Goal: Task Accomplishment & Management: Manage account settings

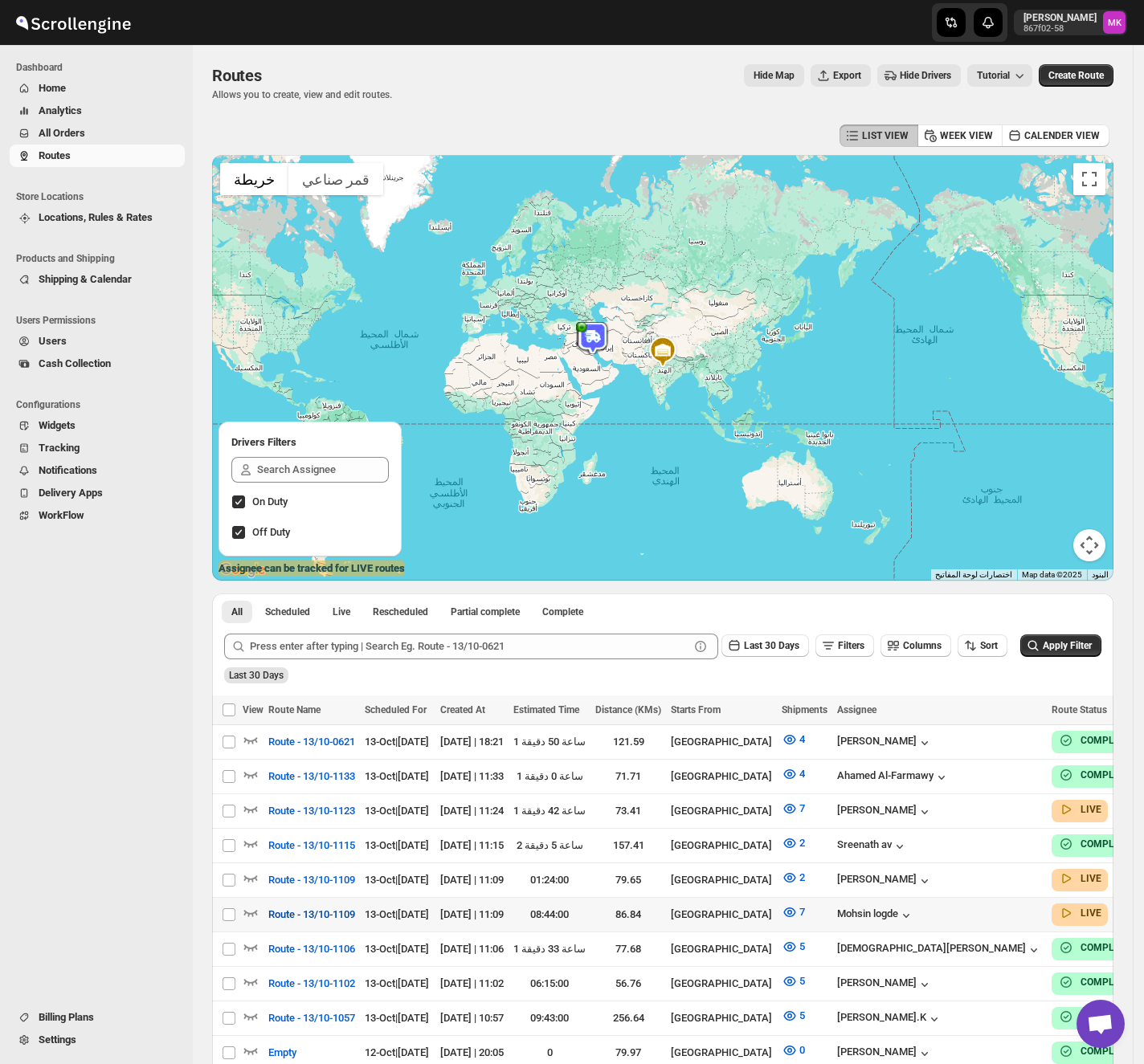
click at [338, 912] on span "Route - 13/10-1109" at bounding box center [312, 915] width 86 height 16
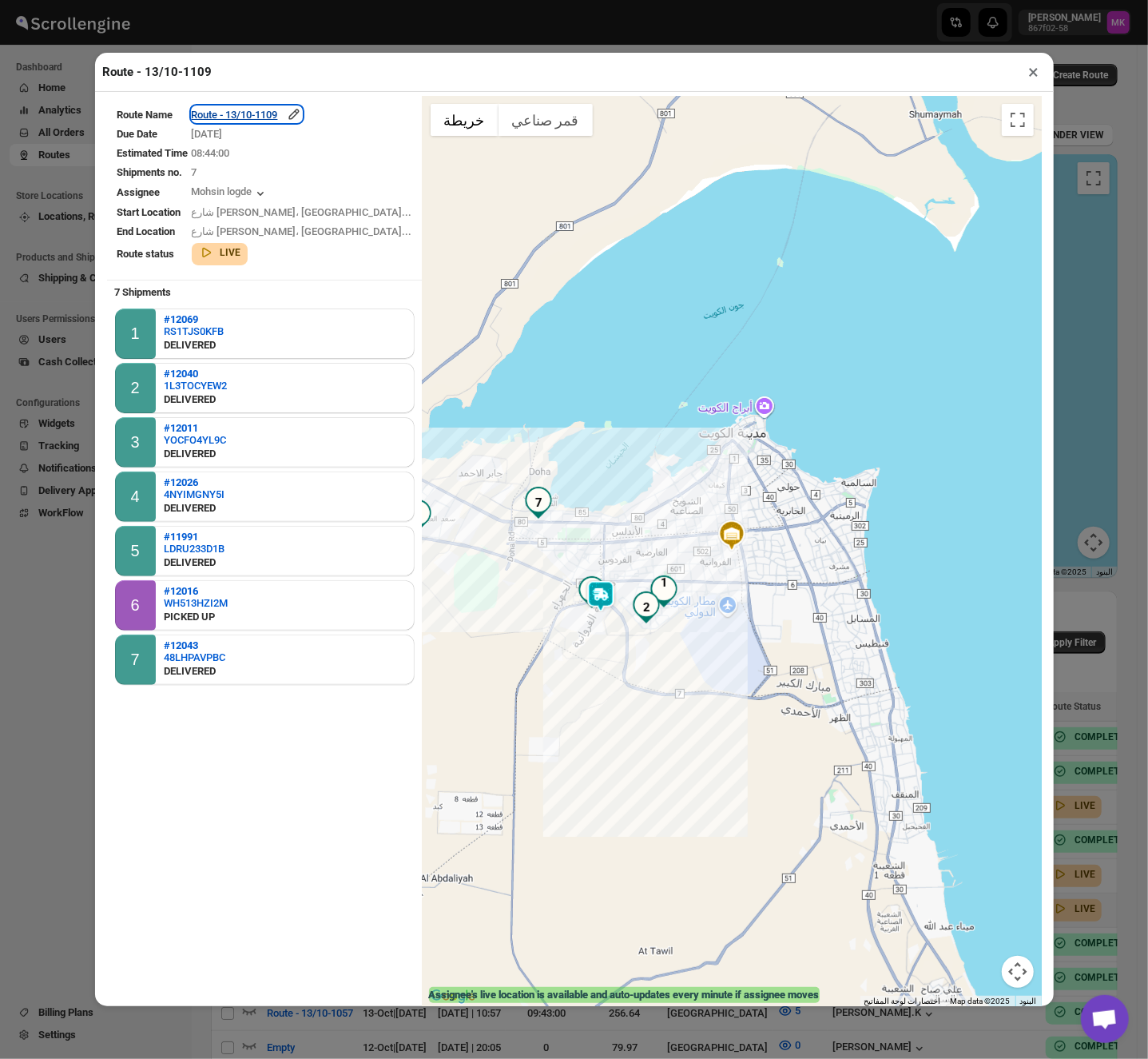
click at [238, 118] on div "Route - 13/10-1109" at bounding box center [246, 114] width 110 height 16
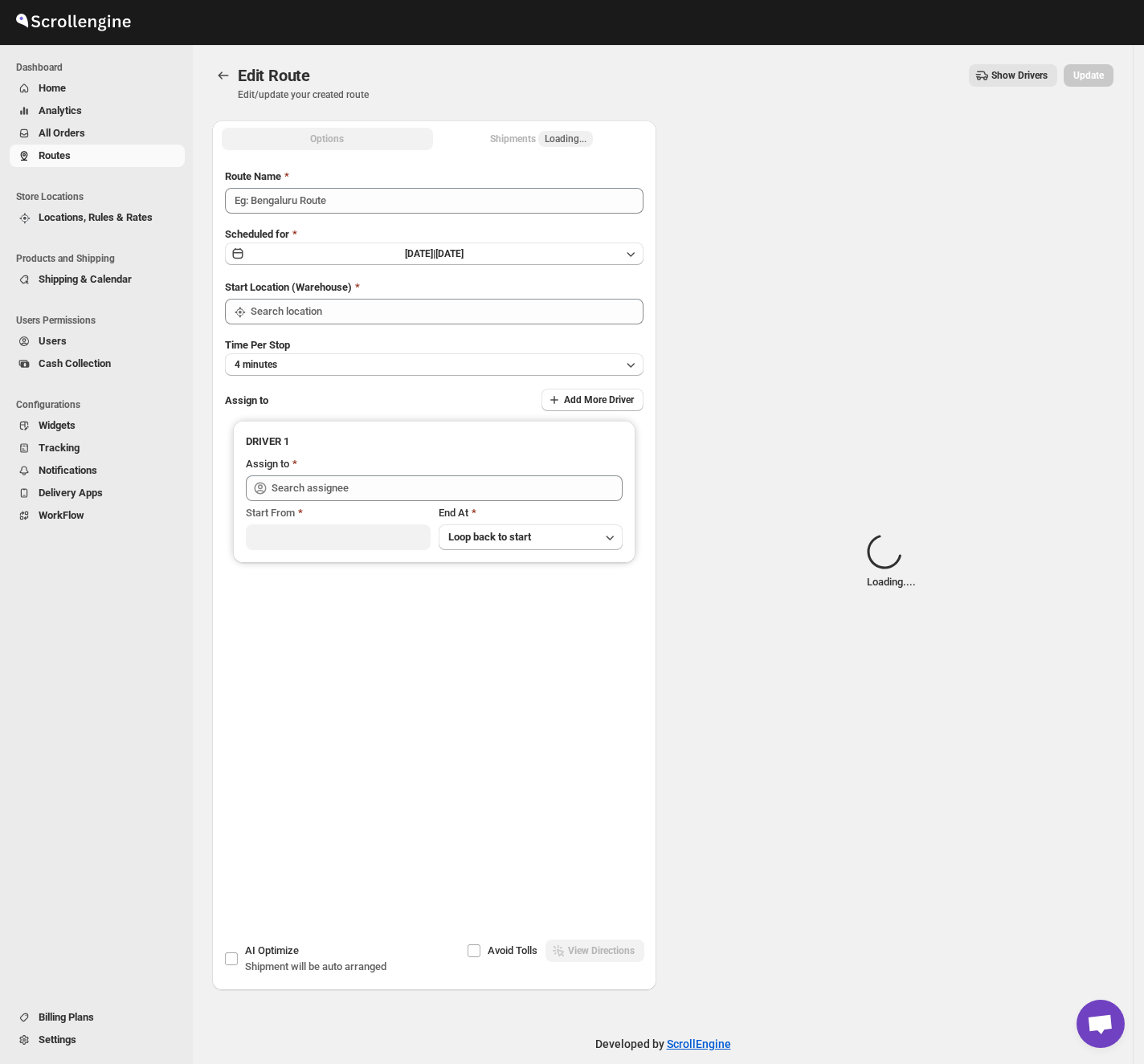
type input "Route - 13/10-1109"
type input "[GEOGRAPHIC_DATA]"
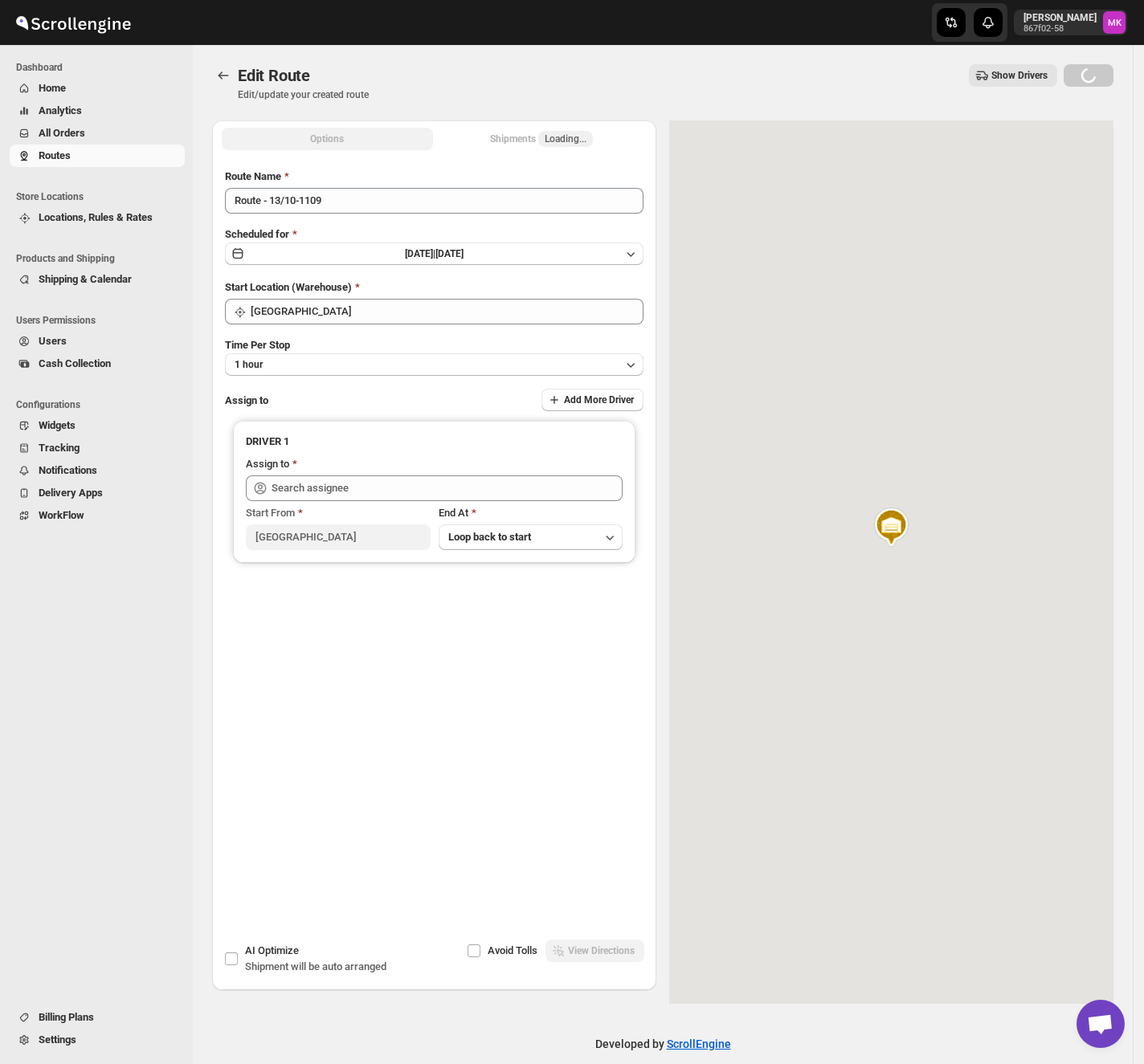
type input "Mohsin logde ([EMAIL_ADDRESS][DOMAIN_NAME])"
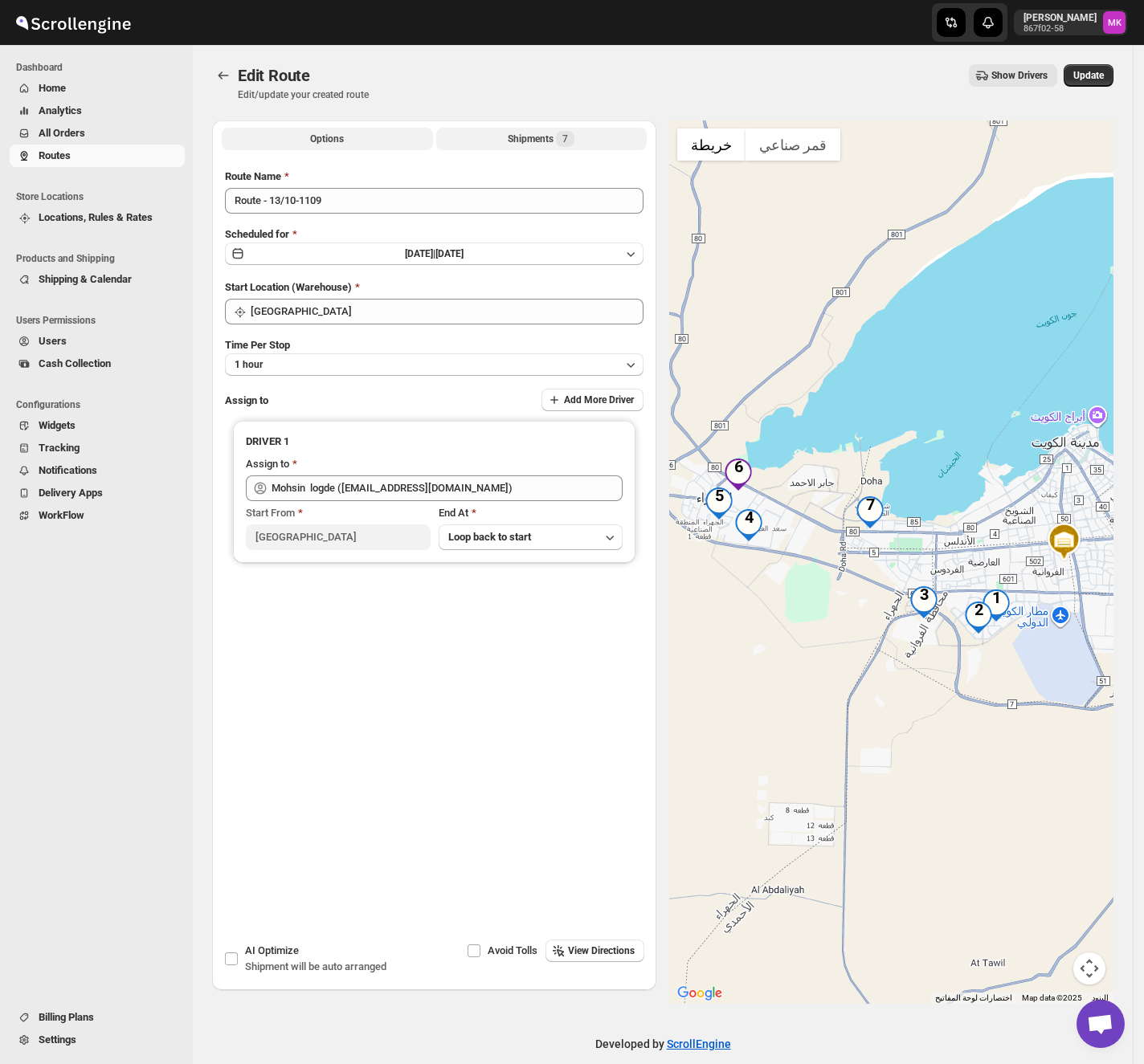
click at [579, 145] on button "Shipments 7" at bounding box center [542, 139] width 211 height 23
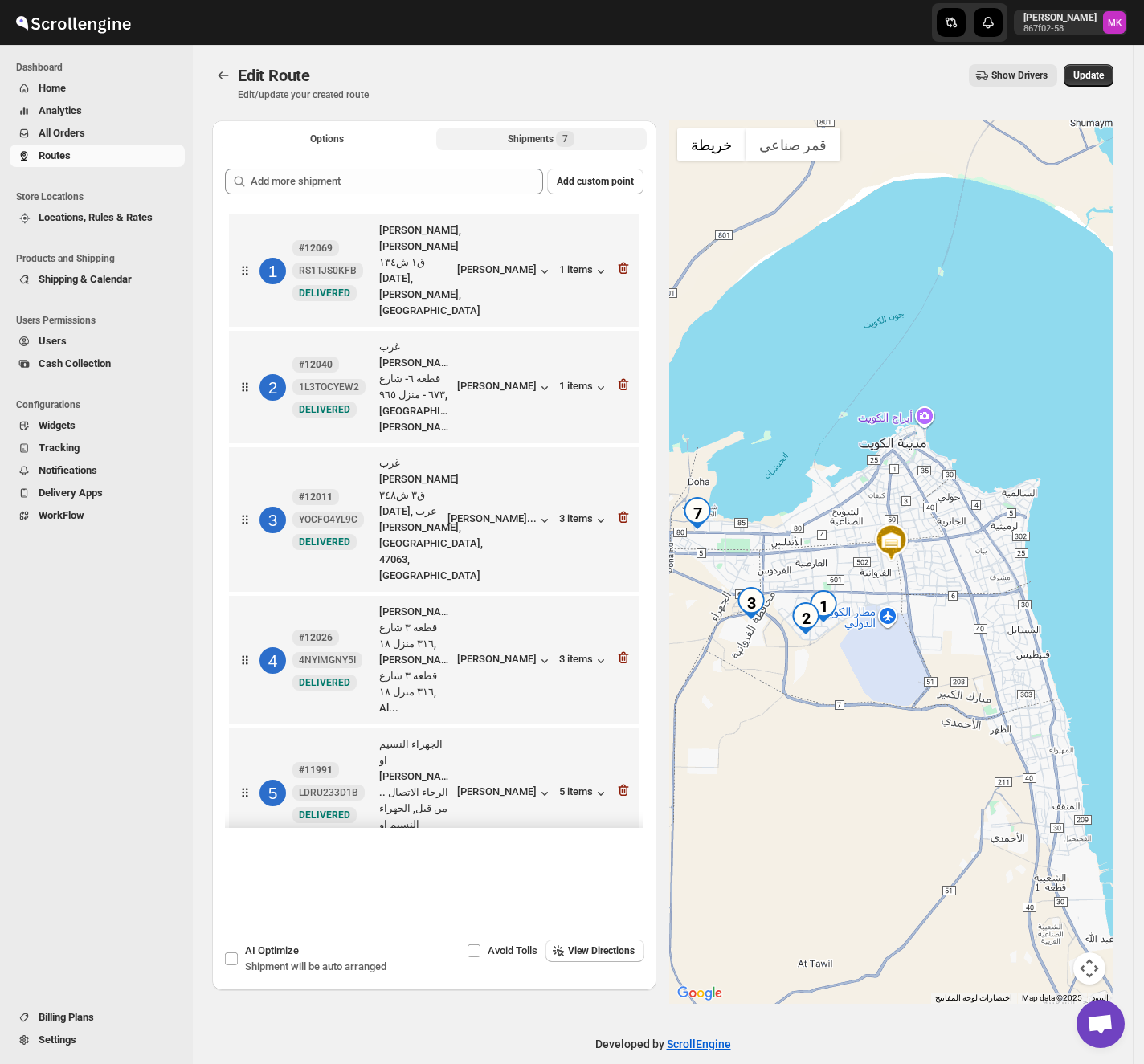
click at [617, 889] on icon "button" at bounding box center [623, 897] width 16 height 16
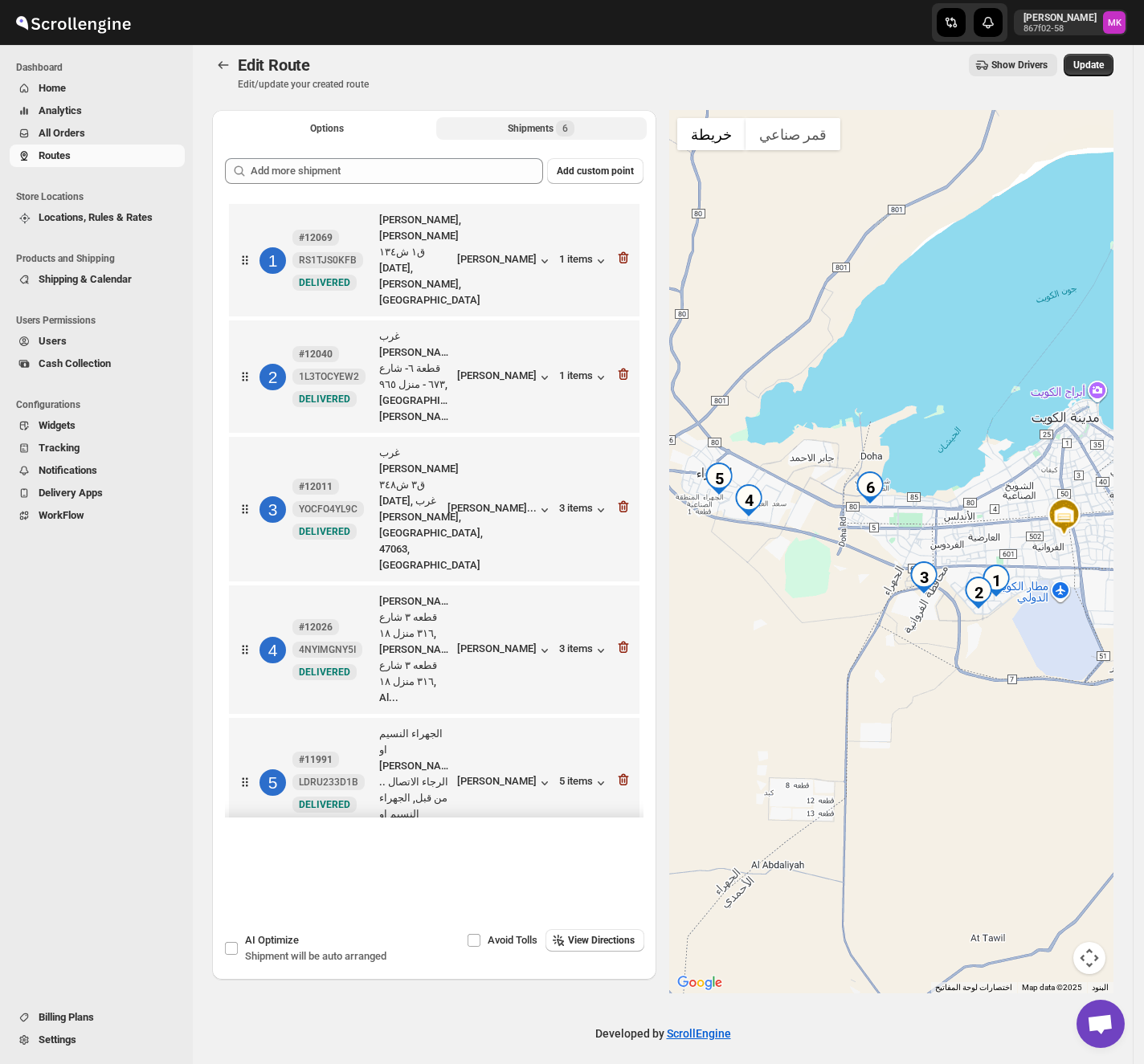
scroll to position [20, 0]
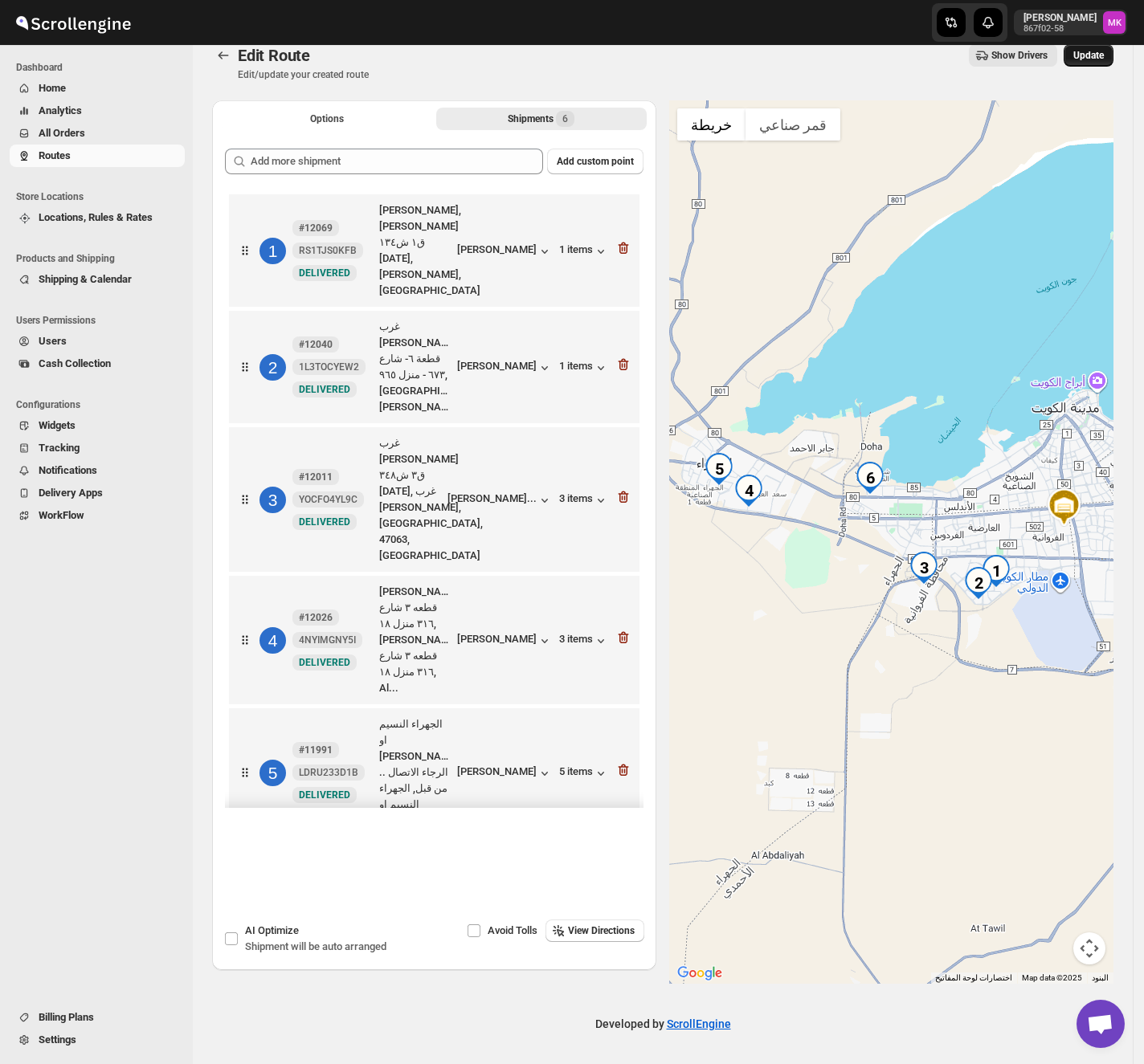
click at [1093, 64] on button "Update" at bounding box center [1088, 55] width 50 height 23
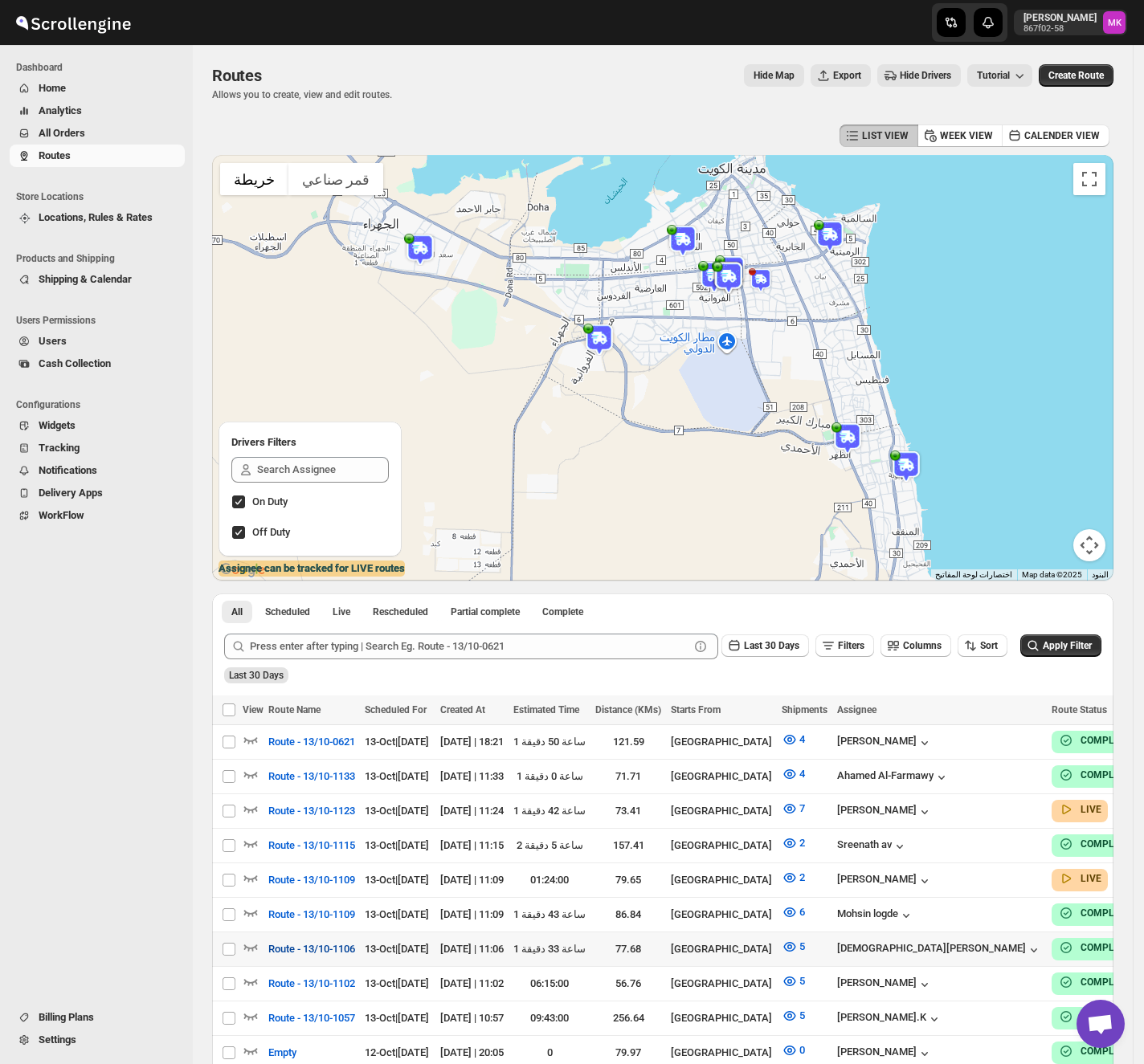
click at [347, 941] on span "Route - 13/10-1106" at bounding box center [312, 949] width 86 height 16
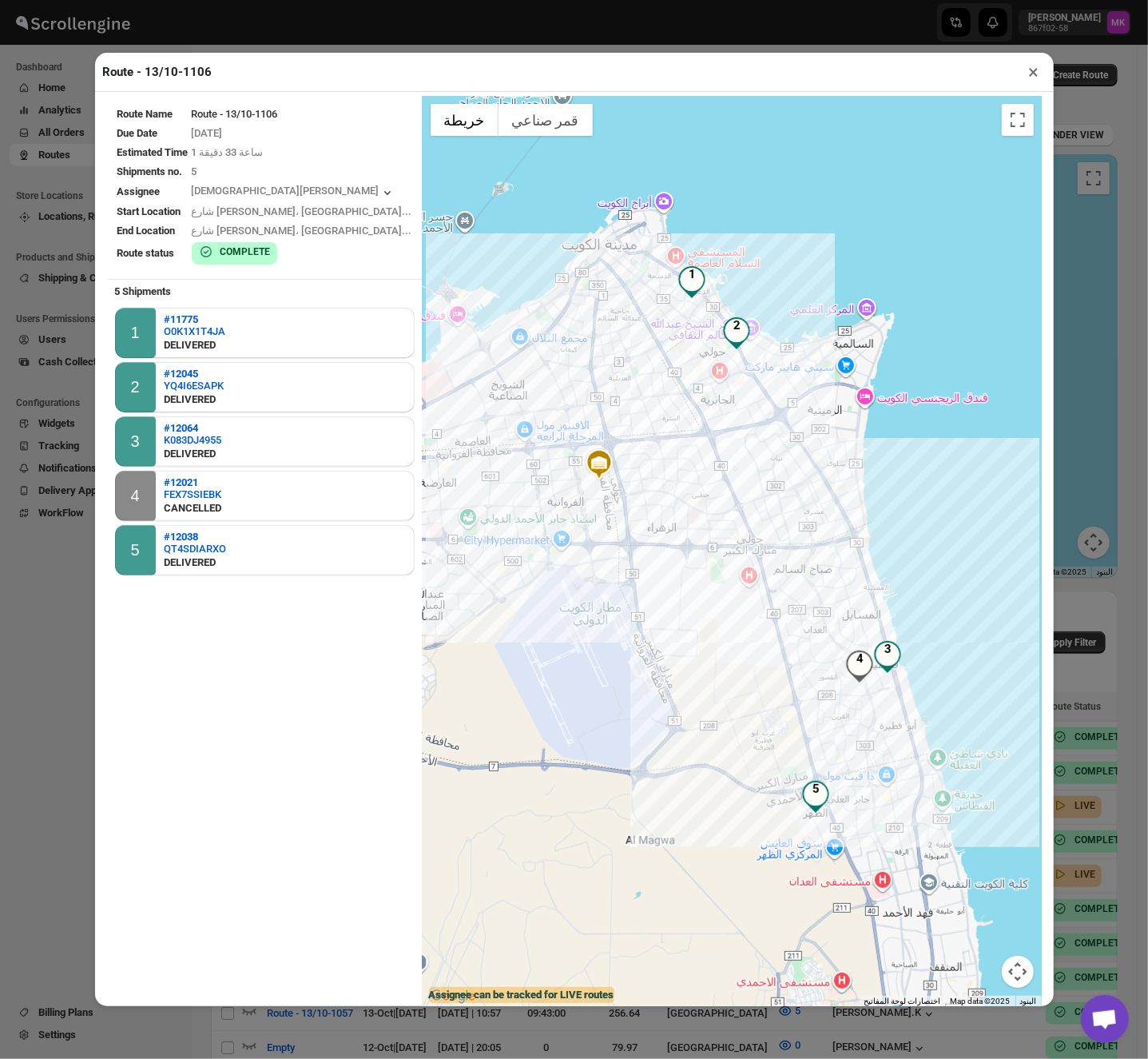
click at [1028, 73] on button "×" at bounding box center [1035, 71] width 23 height 22
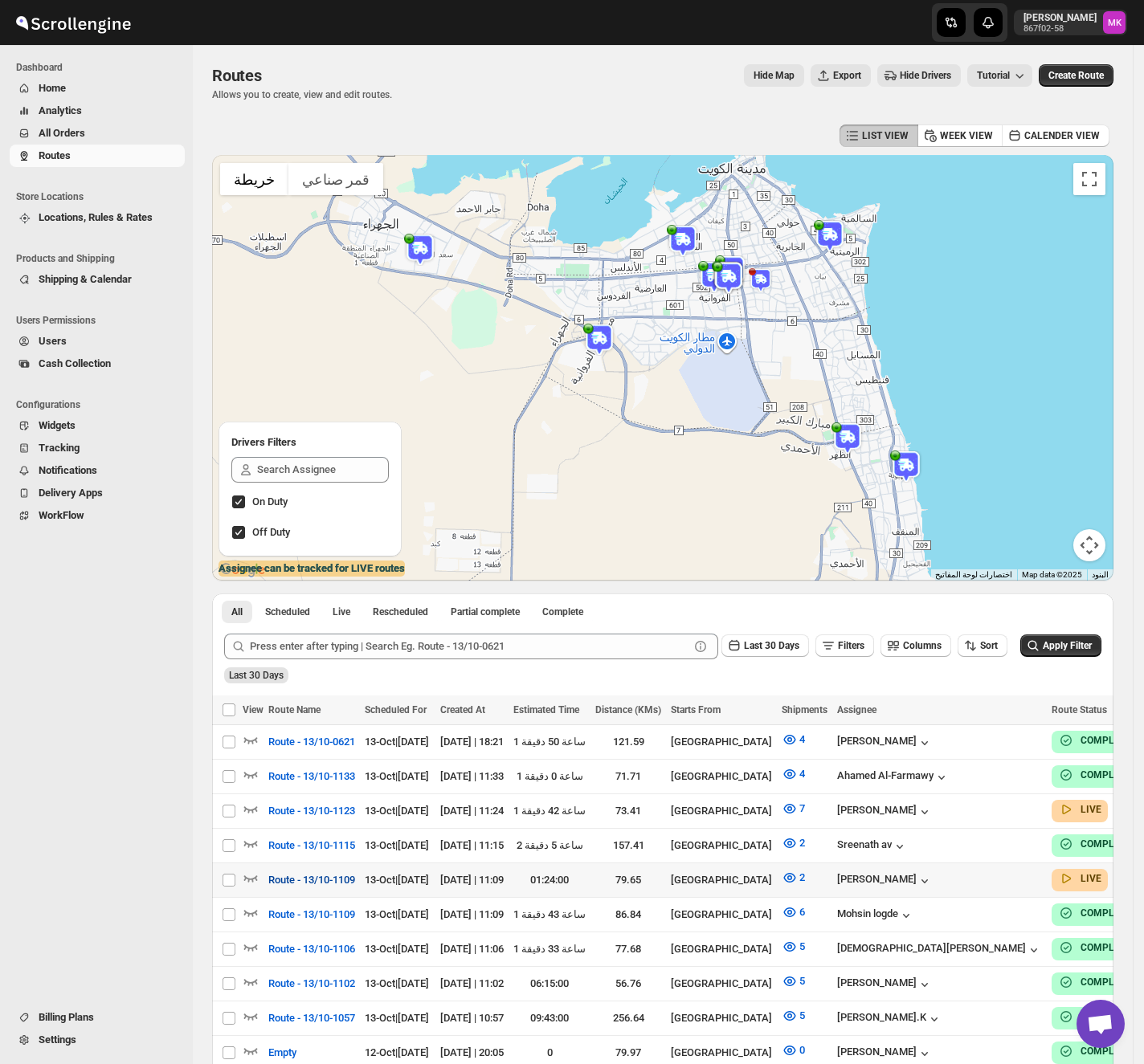
click at [326, 871] on span "Route - 13/10-1109" at bounding box center [312, 879] width 86 height 16
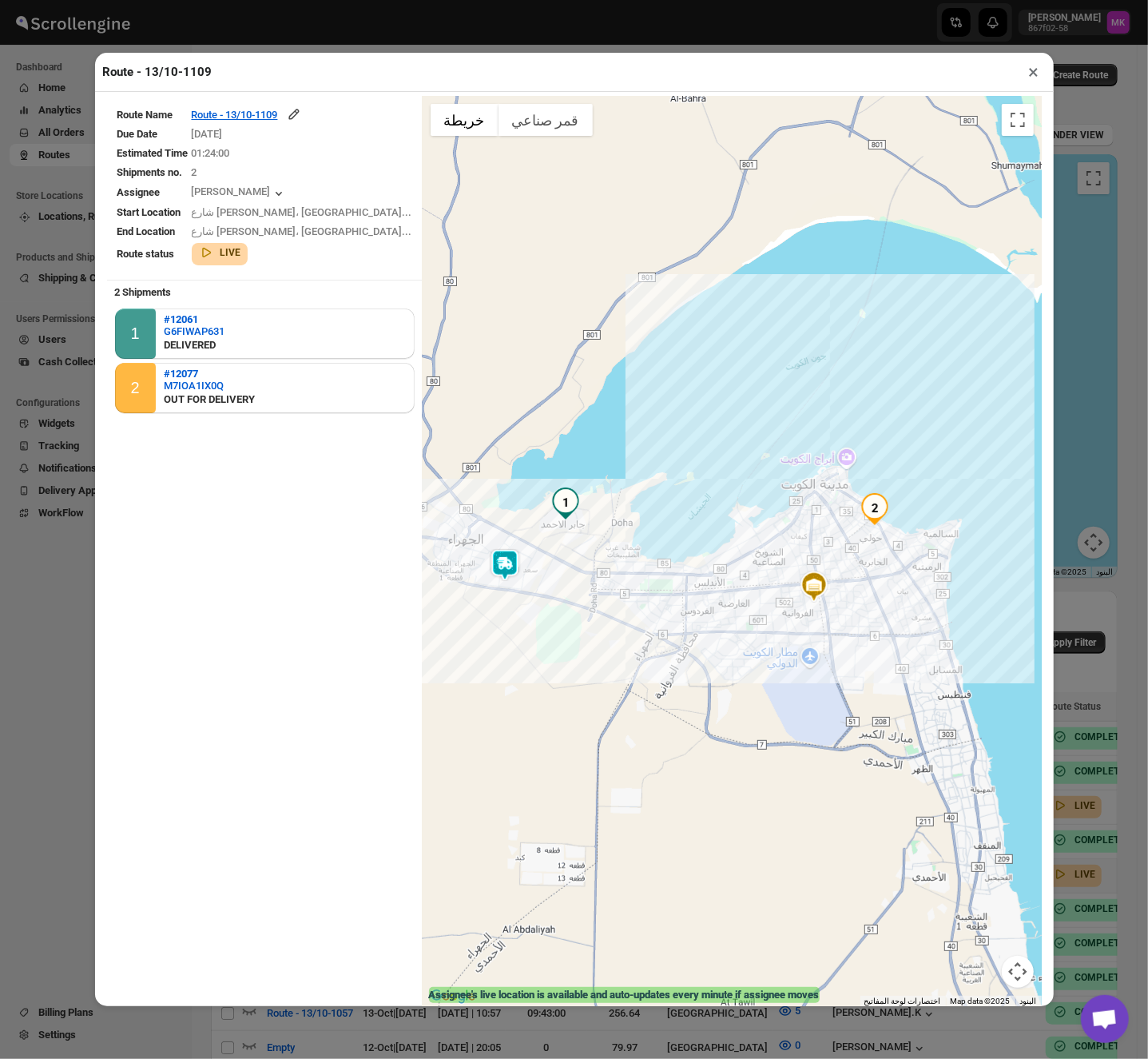
click at [1034, 76] on button "×" at bounding box center [1035, 71] width 23 height 22
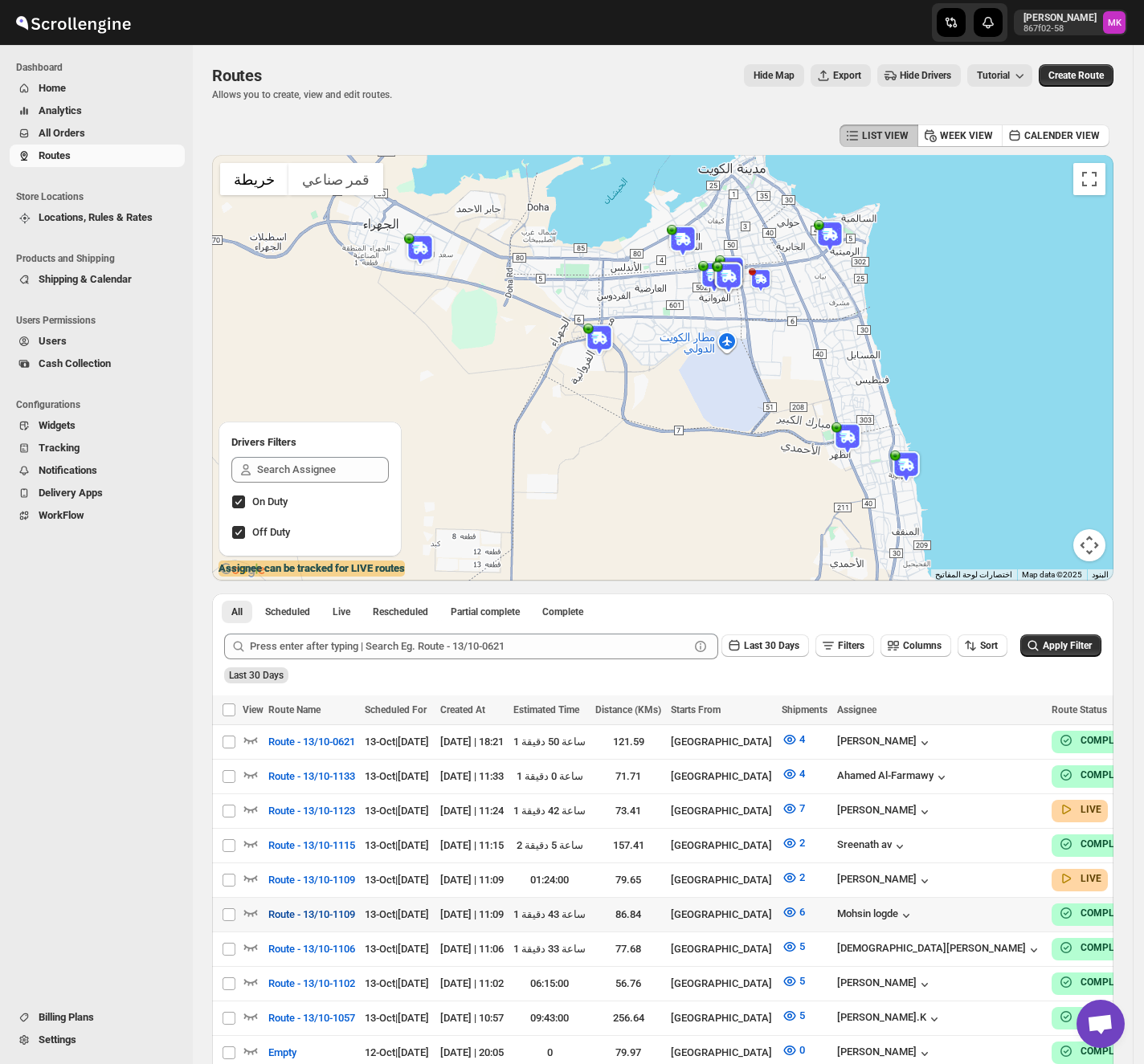
click at [313, 911] on span "Route - 13/10-1109" at bounding box center [312, 915] width 86 height 16
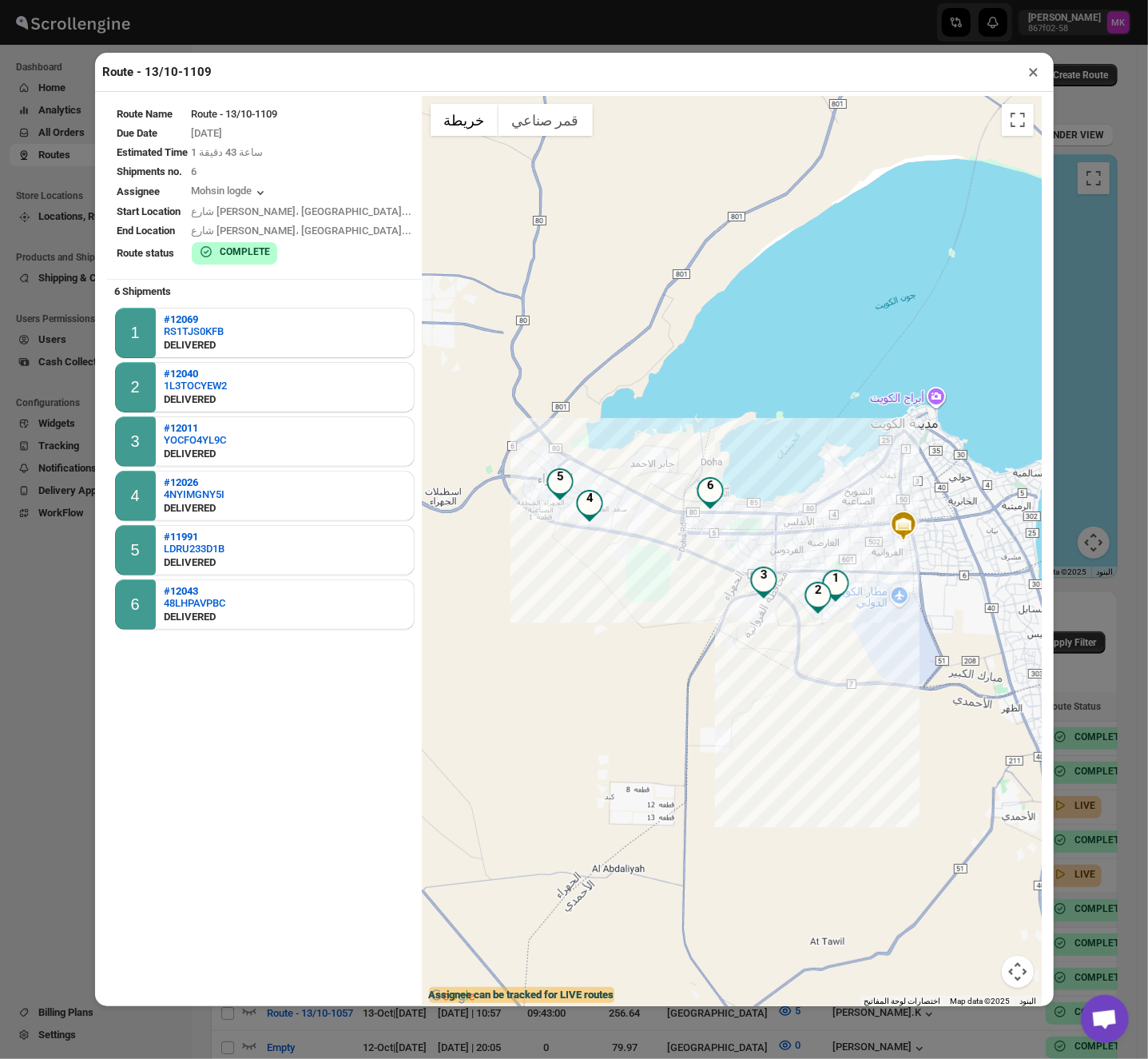
click at [1038, 76] on button "×" at bounding box center [1035, 71] width 23 height 22
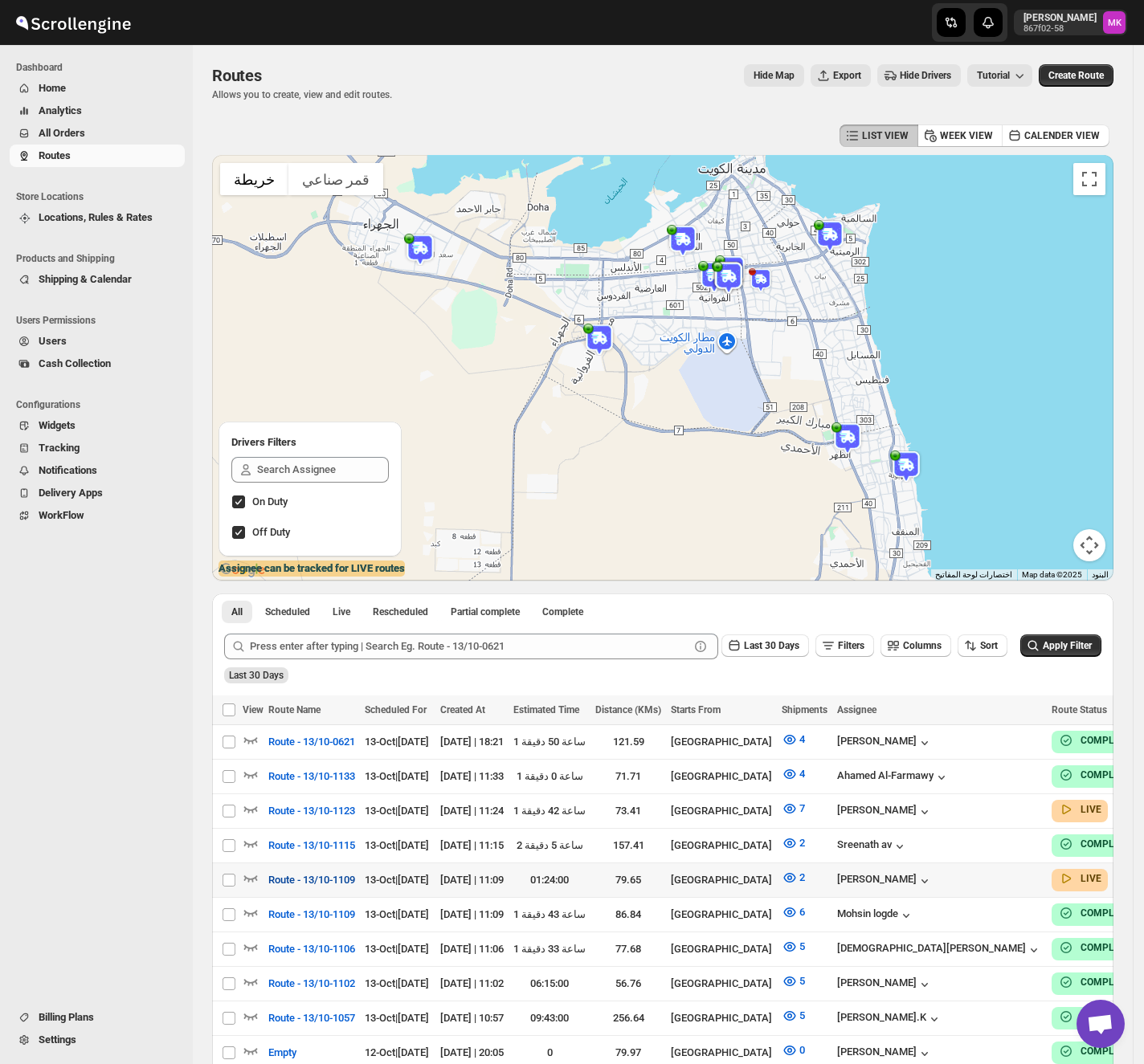
click at [341, 871] on span "Route - 13/10-1109" at bounding box center [312, 879] width 86 height 16
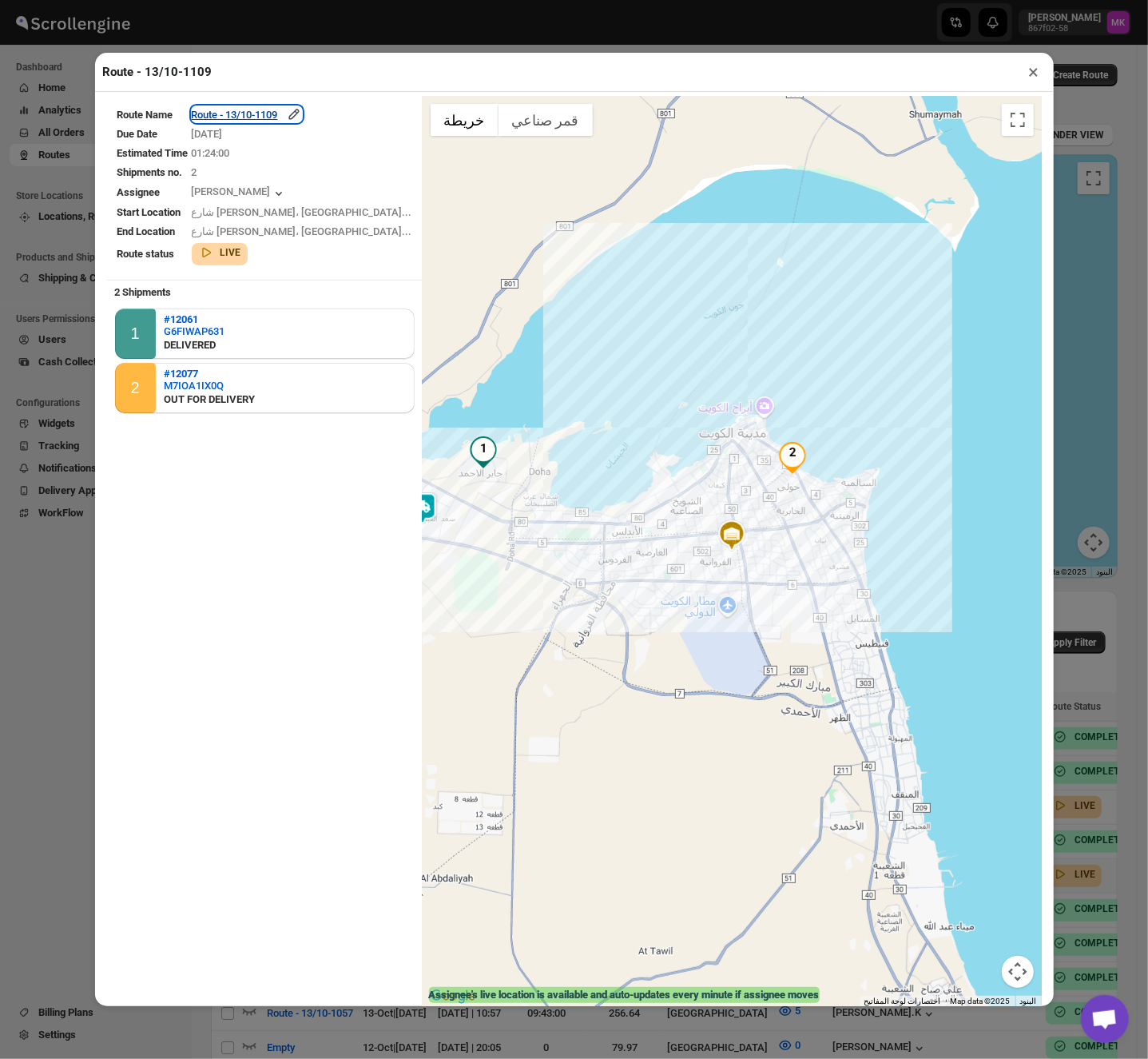
click at [302, 115] on div "Route - 13/10-1109" at bounding box center [246, 114] width 110 height 16
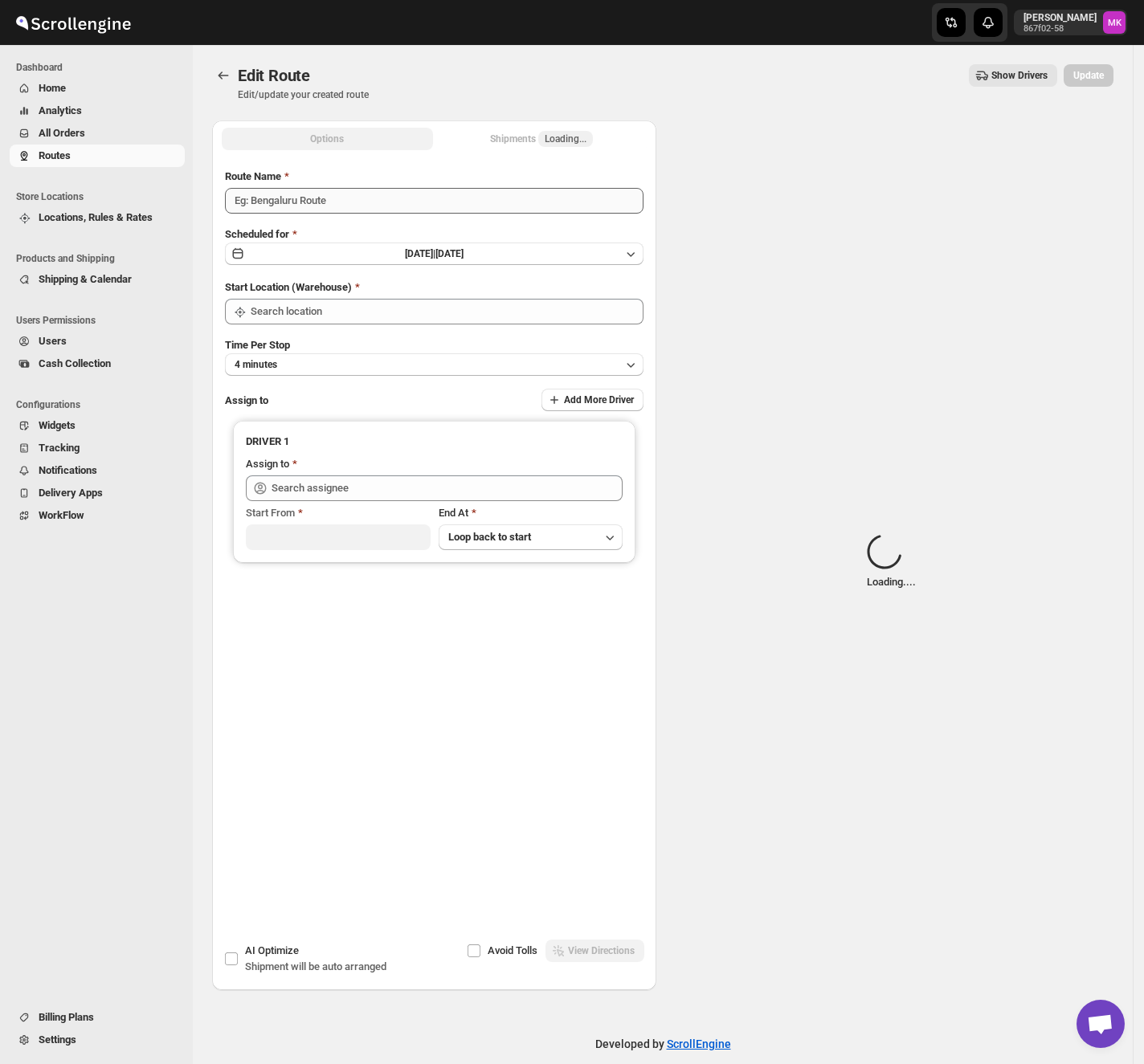
type input "Route - 13/10-1109"
type input "[GEOGRAPHIC_DATA]"
type input "[PERSON_NAME] ([EMAIL_ADDRESS][DOMAIN_NAME])"
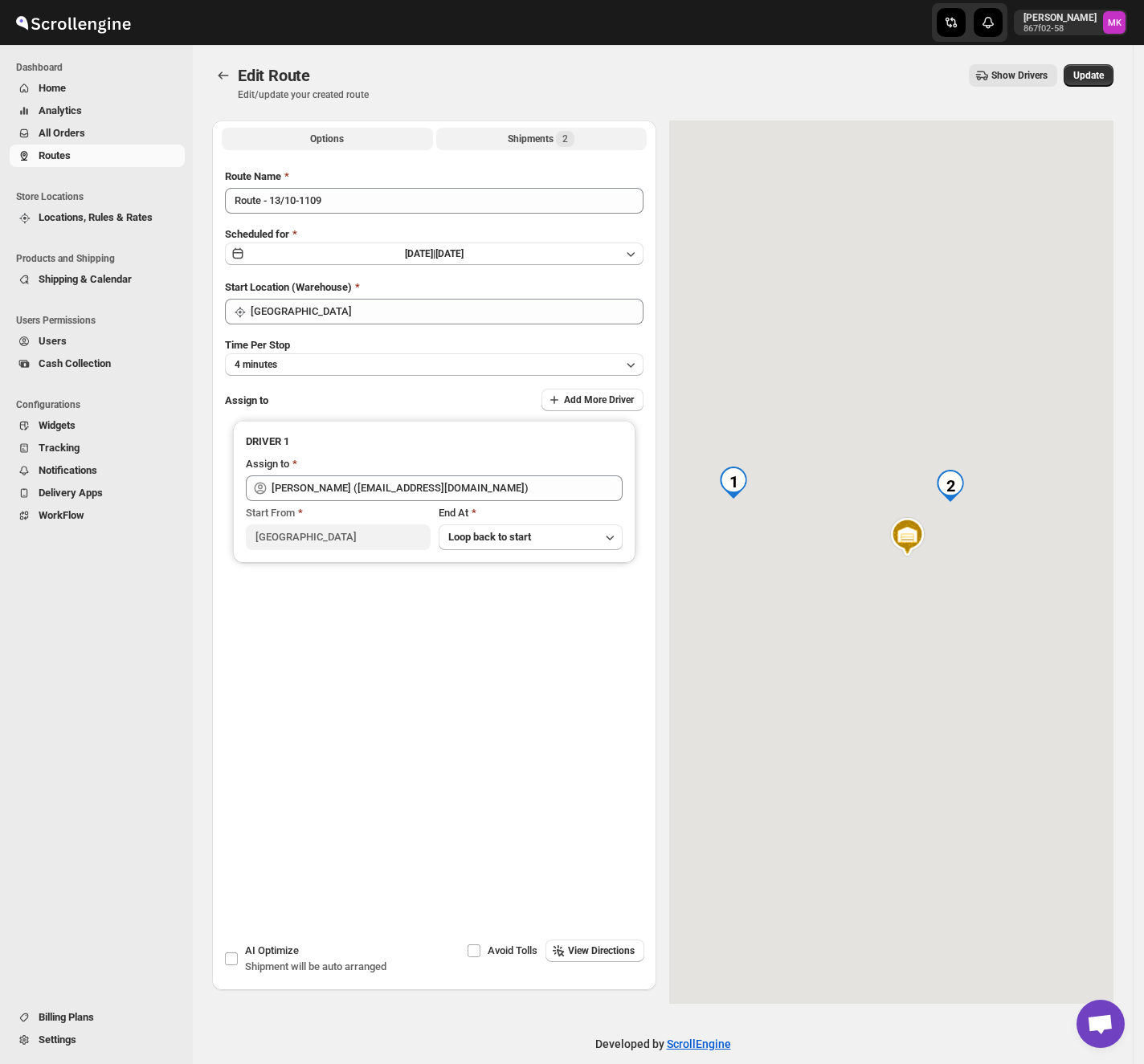
click at [516, 134] on div "Shipments 2" at bounding box center [541, 139] width 67 height 16
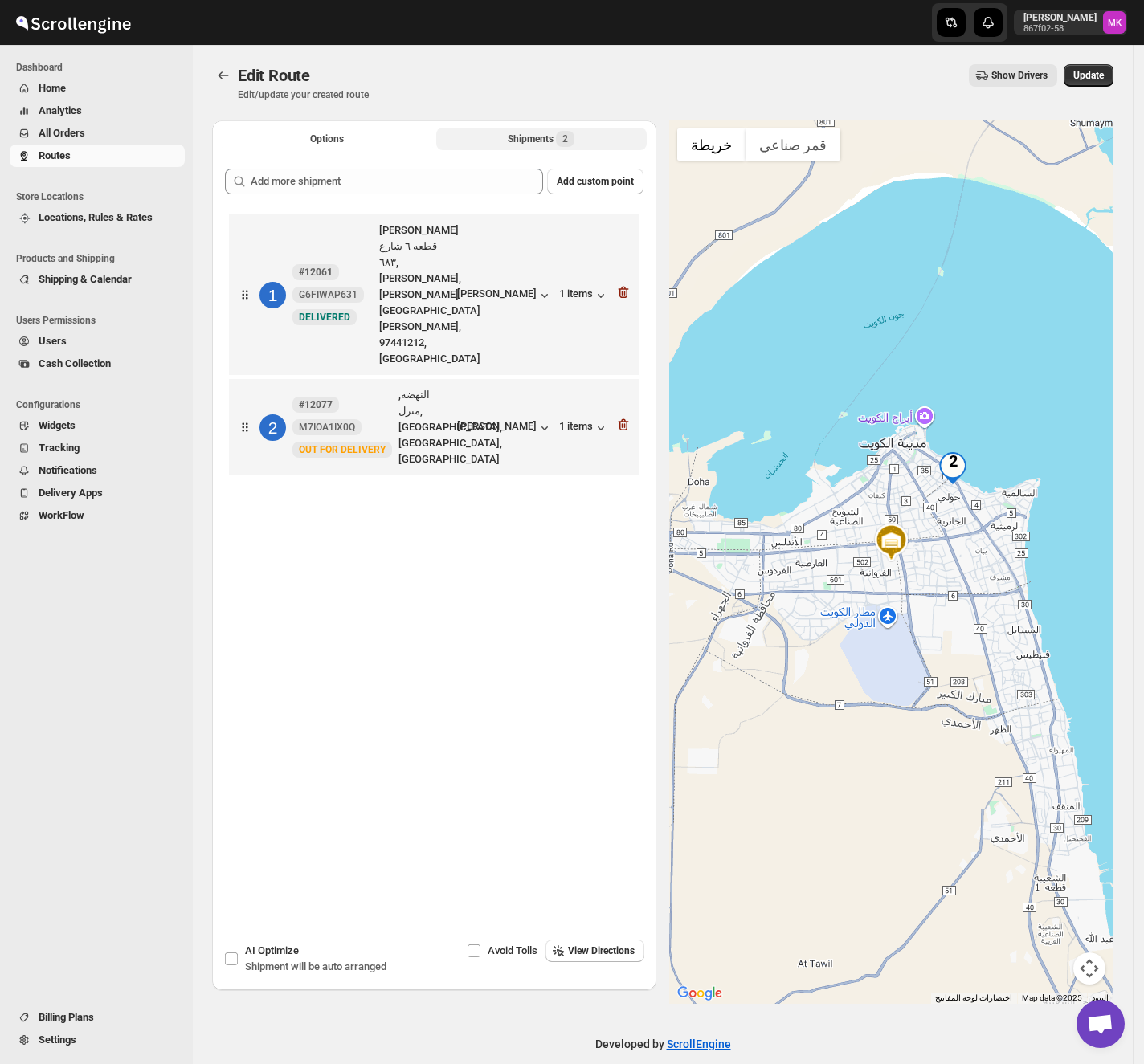
click at [625, 380] on div "2 #12077 M7IOA1IX0Q New OUT FOR DELIVERY النهضه, منزل, [GEOGRAPHIC_DATA], [GEOG…" at bounding box center [431, 423] width 401 height 86
click at [625, 420] on icon "button" at bounding box center [623, 425] width 11 height 12
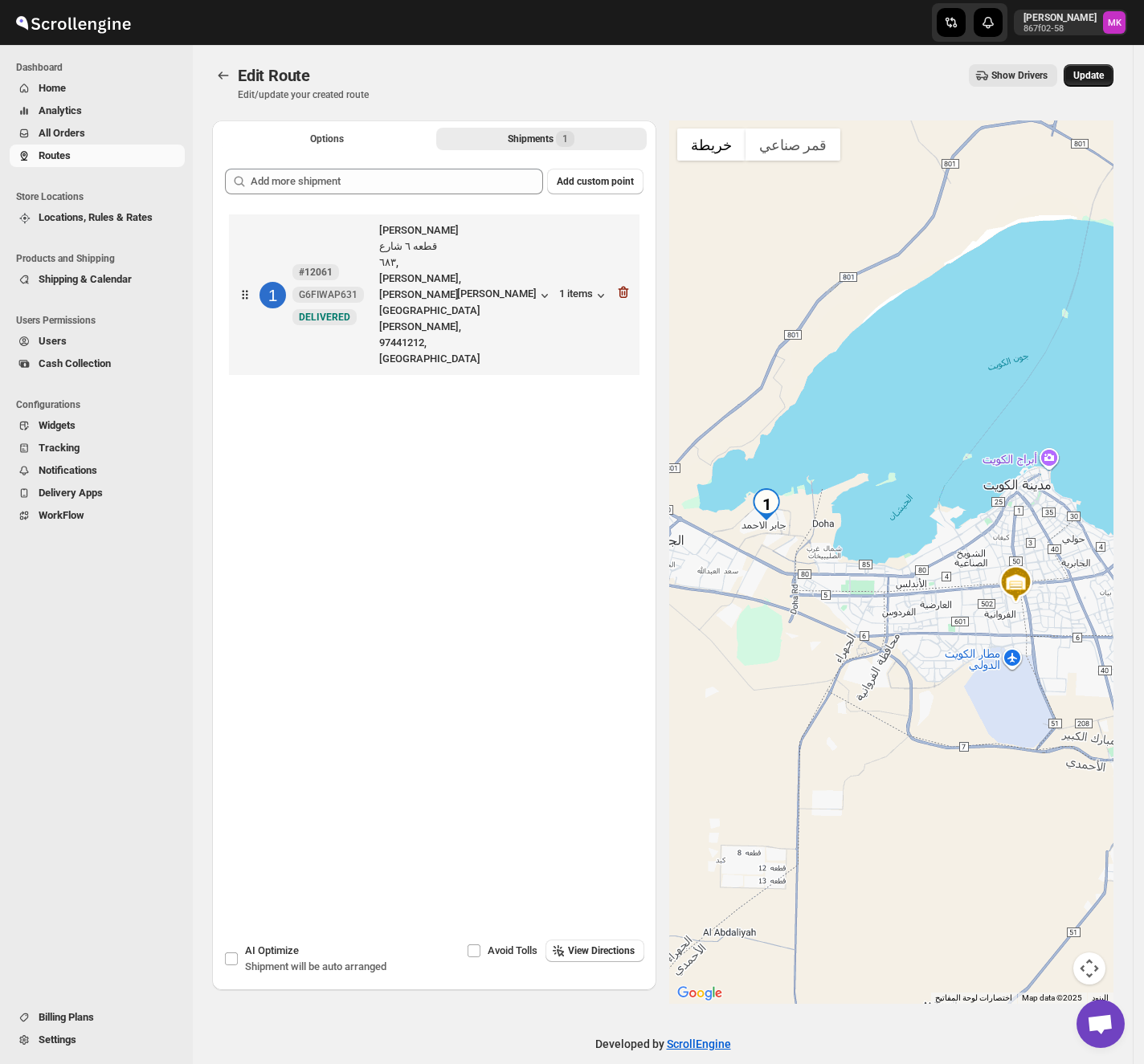
click at [1087, 75] on span "Update" at bounding box center [1088, 75] width 30 height 13
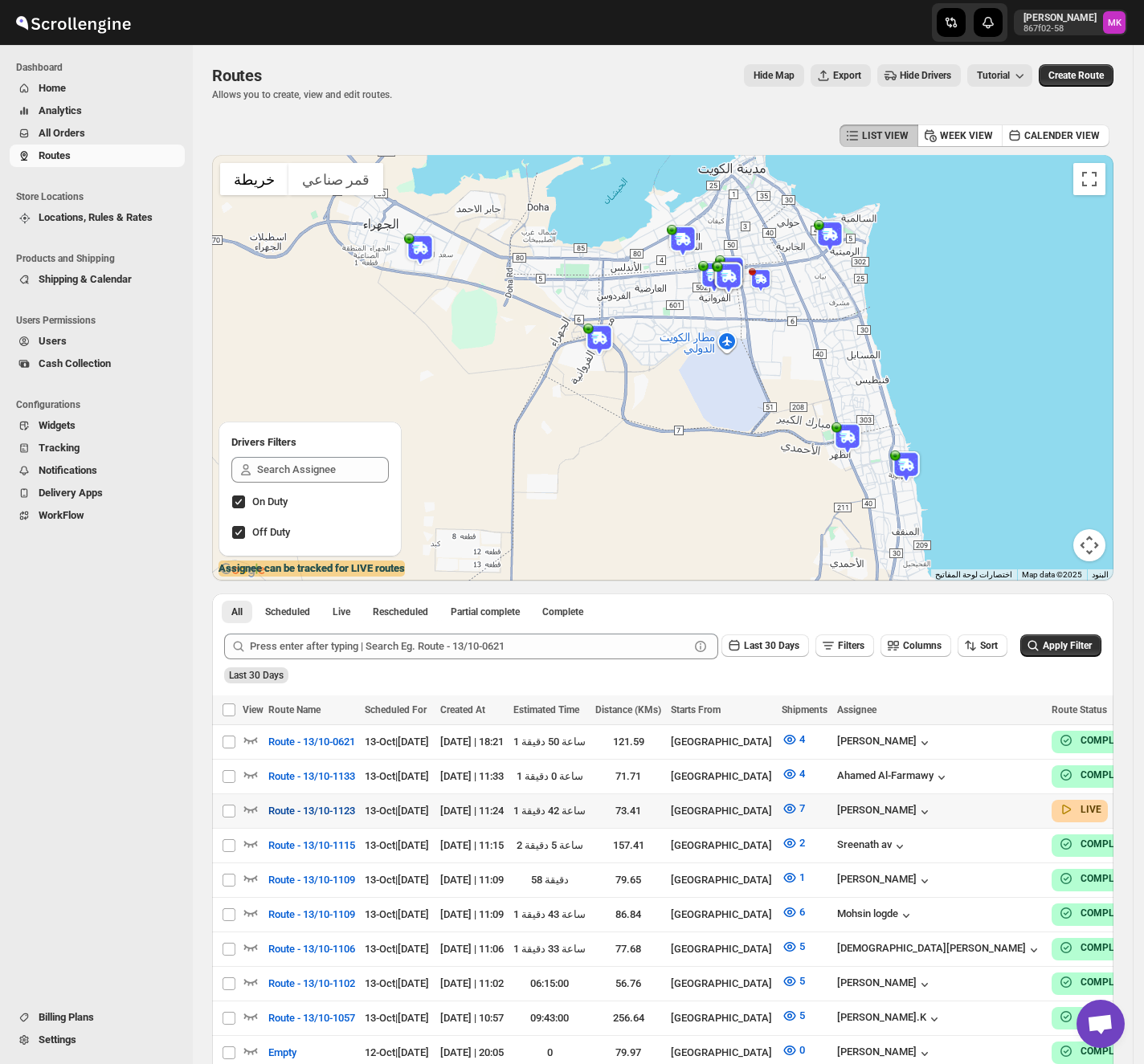
click at [284, 814] on span "Route - 13/10-1123" at bounding box center [312, 811] width 86 height 16
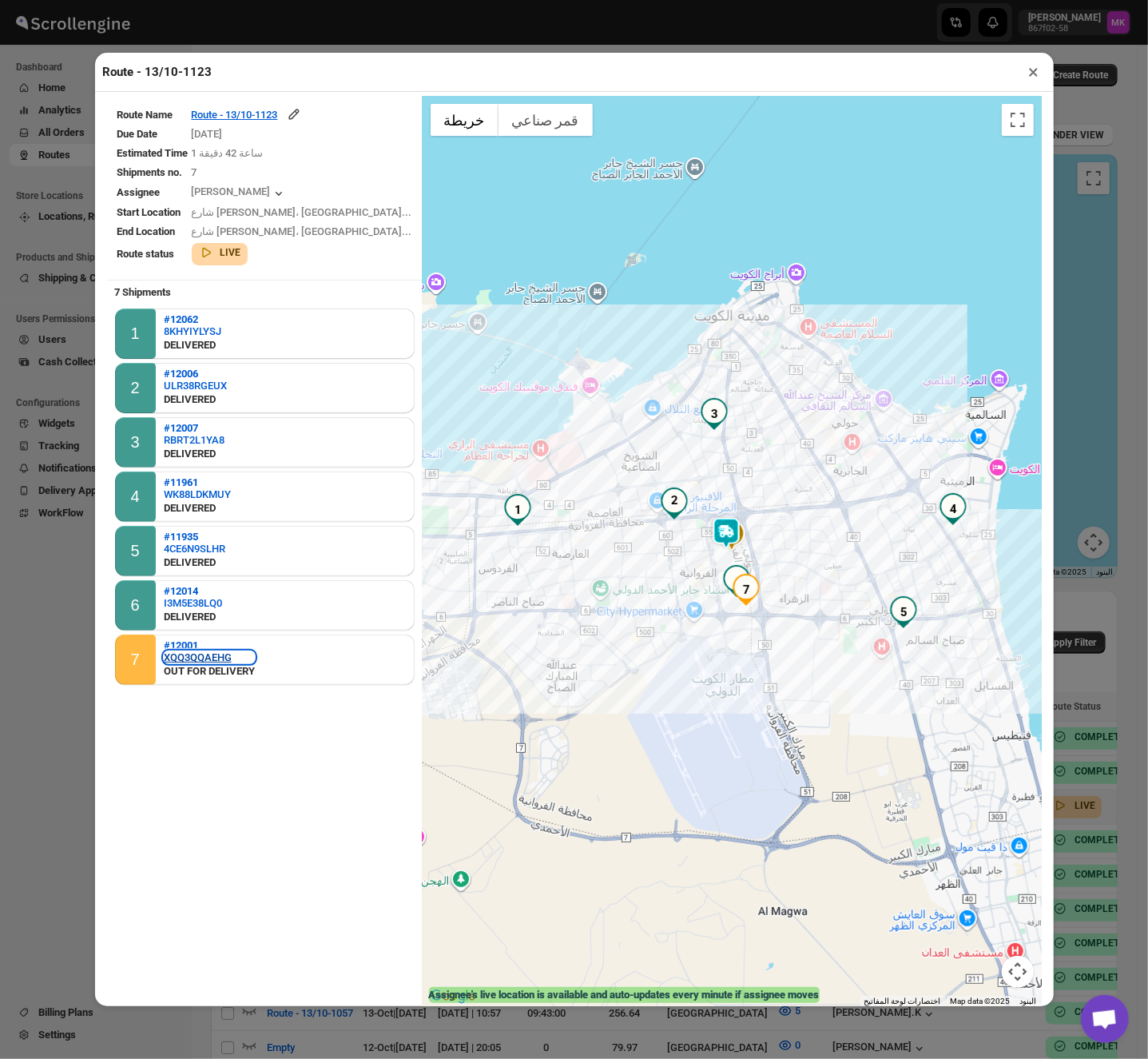
click at [221, 653] on div "XQQ3QQAEHG" at bounding box center [209, 657] width 91 height 12
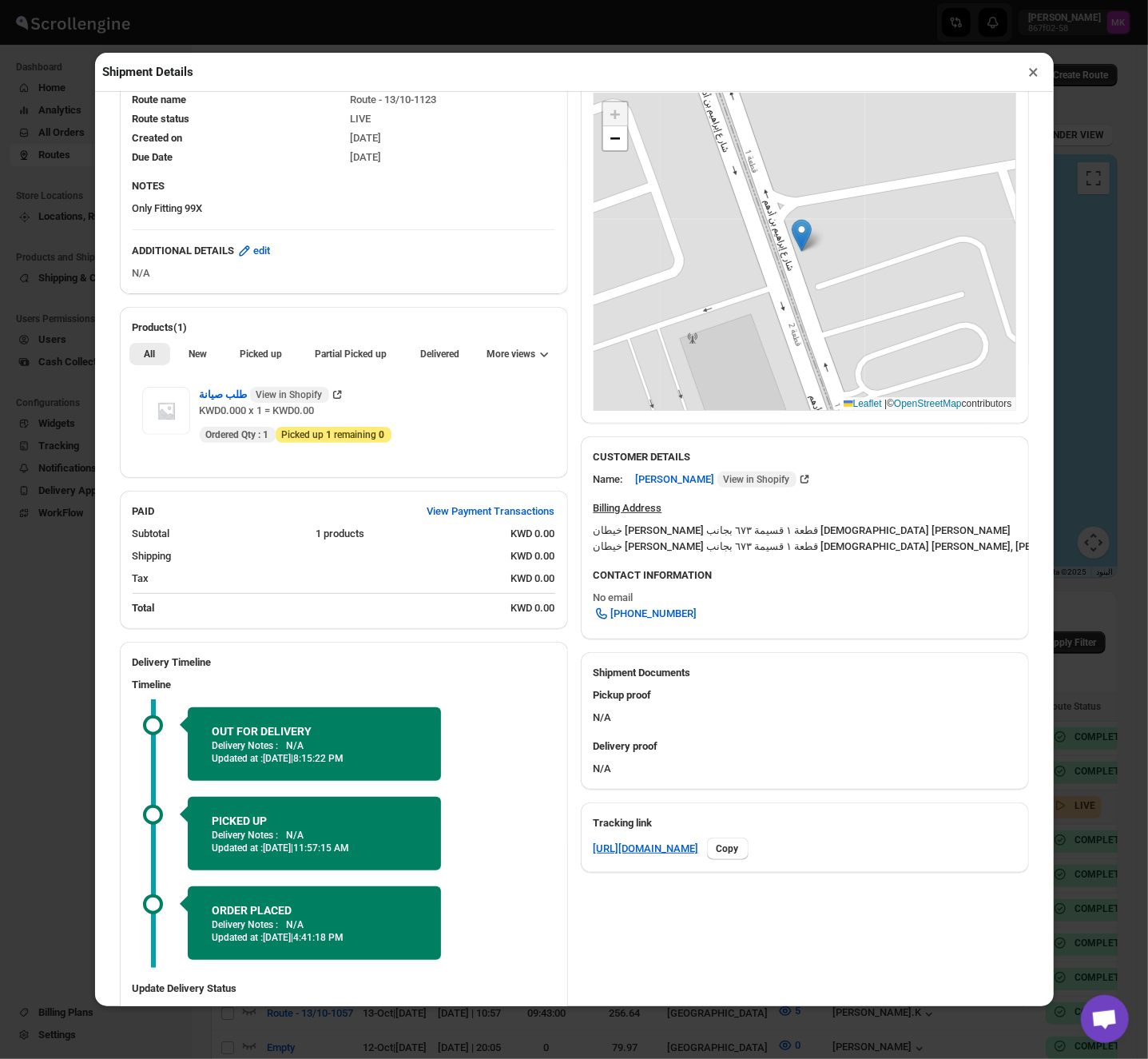
scroll to position [339, 0]
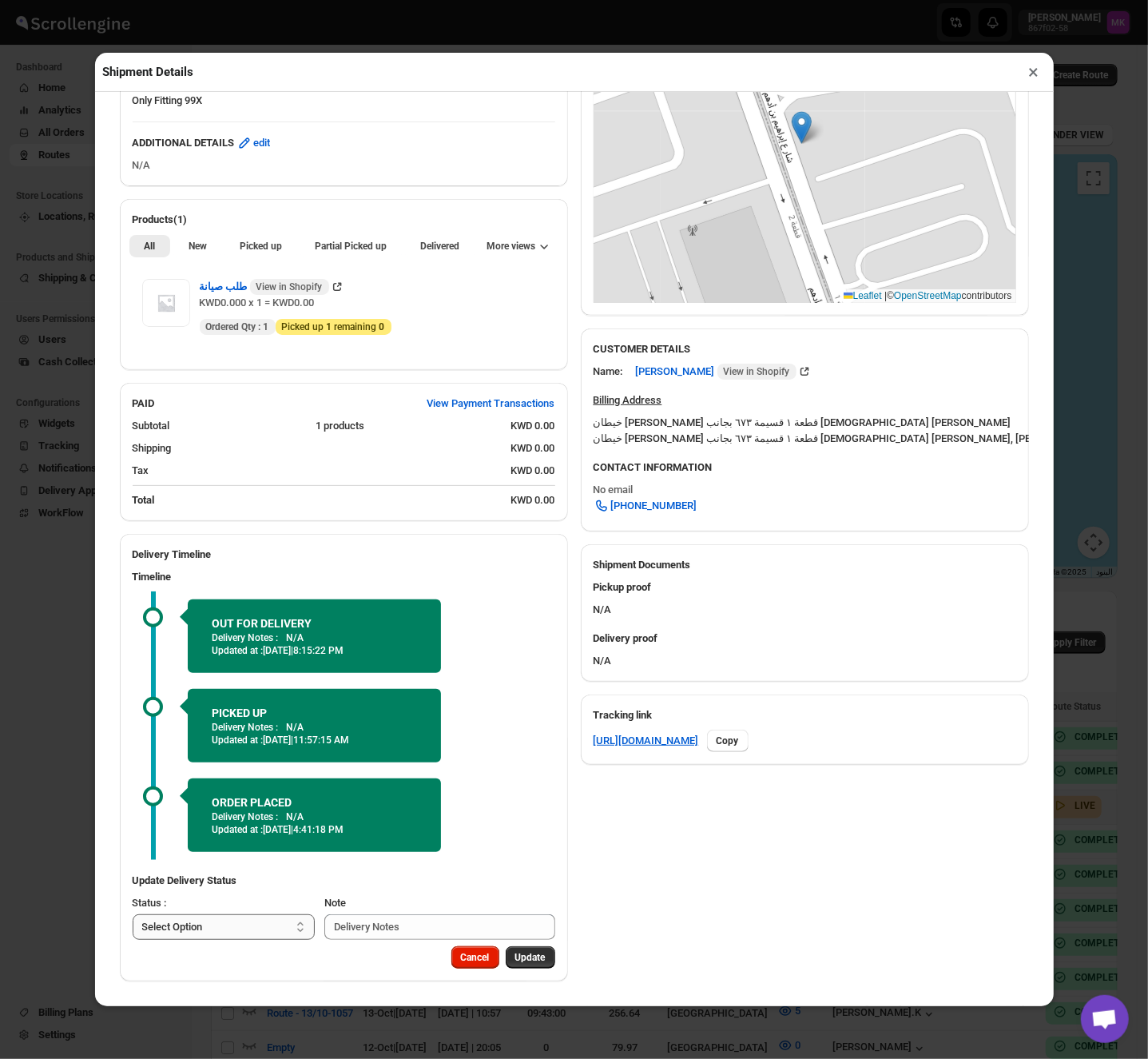
click at [207, 924] on select "Select Option PICKED UP OUT FOR DELIVERY RESCHEDULE DELIVERED CANCELLED" at bounding box center [224, 927] width 183 height 25
select select "DELIVERED"
click at [133, 914] on select "Select Option PICKED UP OUT FOR DELIVERY RESCHEDULE DELIVERED CANCELLED" at bounding box center [224, 927] width 183 height 25
click at [508, 966] on button "Pick Products" at bounding box center [515, 956] width 79 height 22
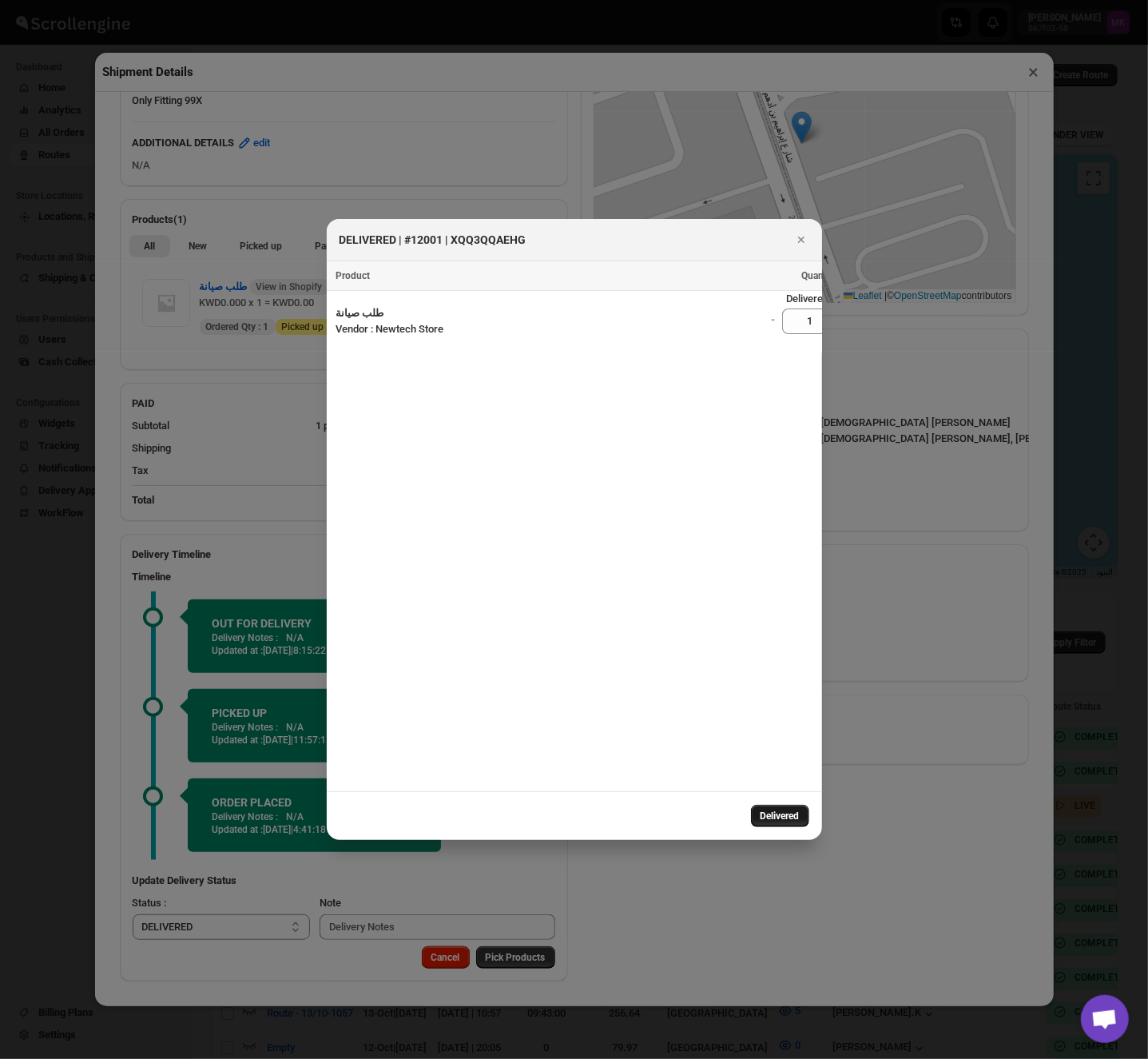
click at [771, 814] on span "Delivered" at bounding box center [780, 816] width 39 height 13
select select
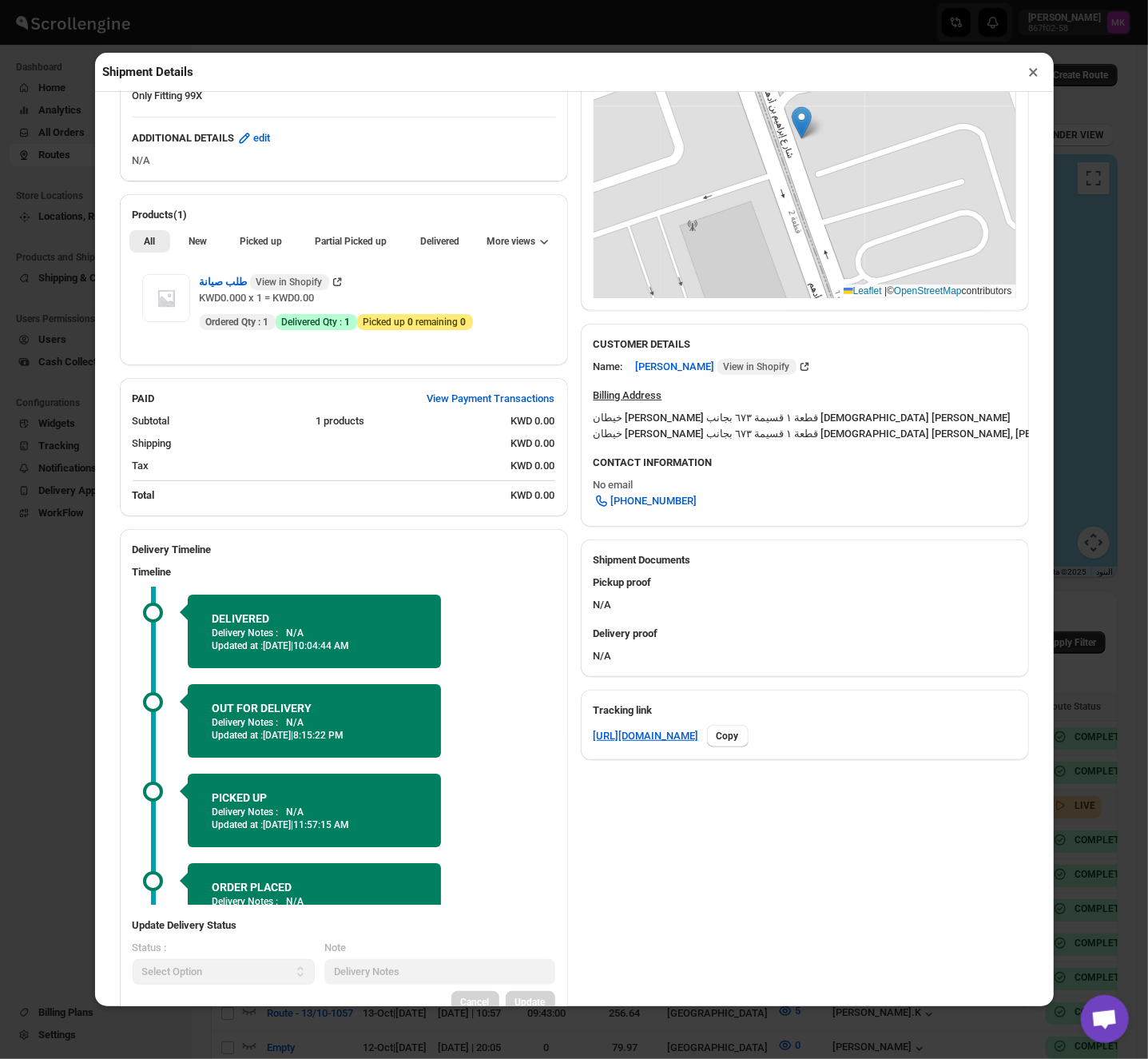
click at [1038, 67] on button "×" at bounding box center [1035, 71] width 23 height 22
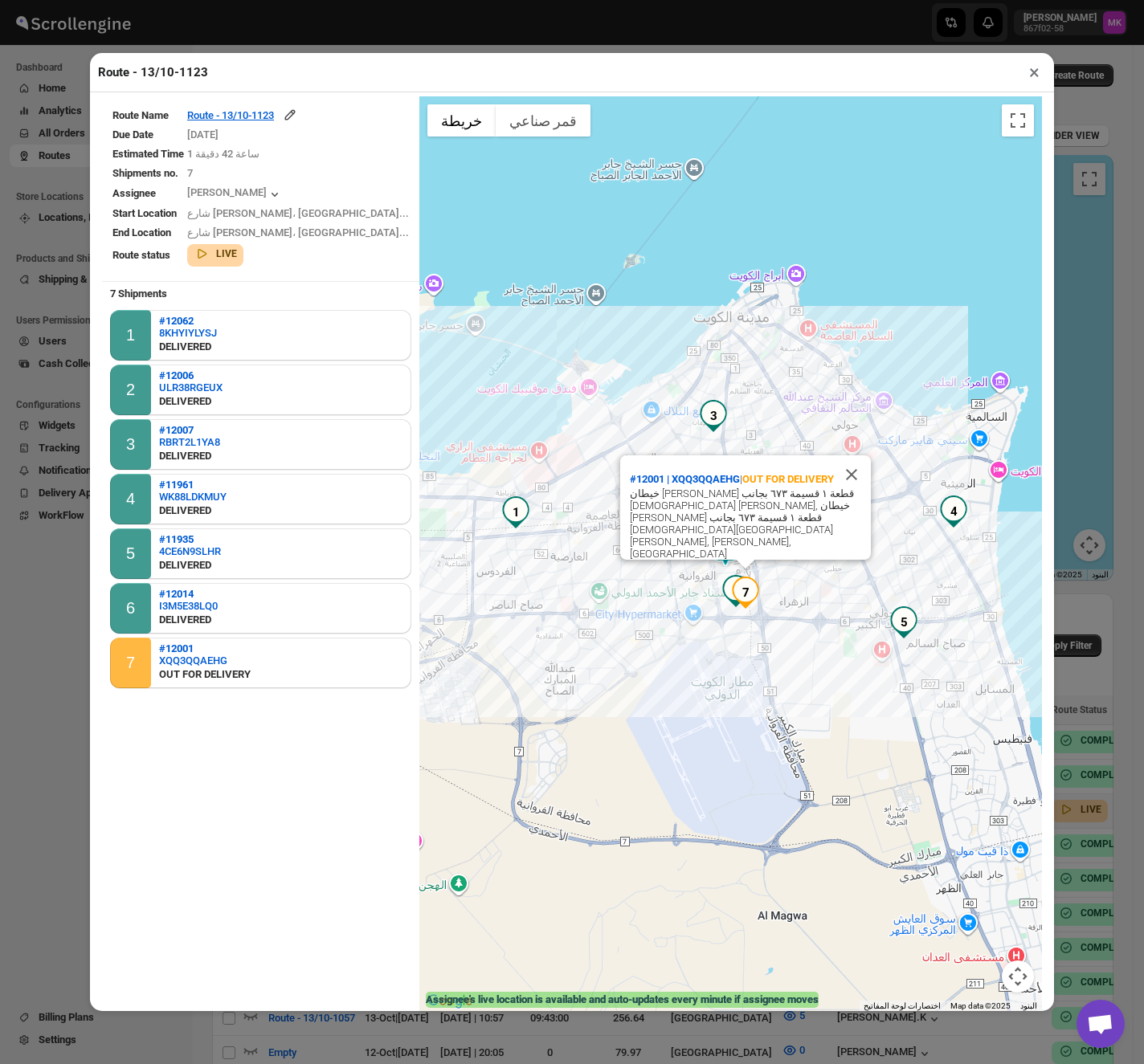
click at [1033, 78] on button "×" at bounding box center [1034, 72] width 24 height 23
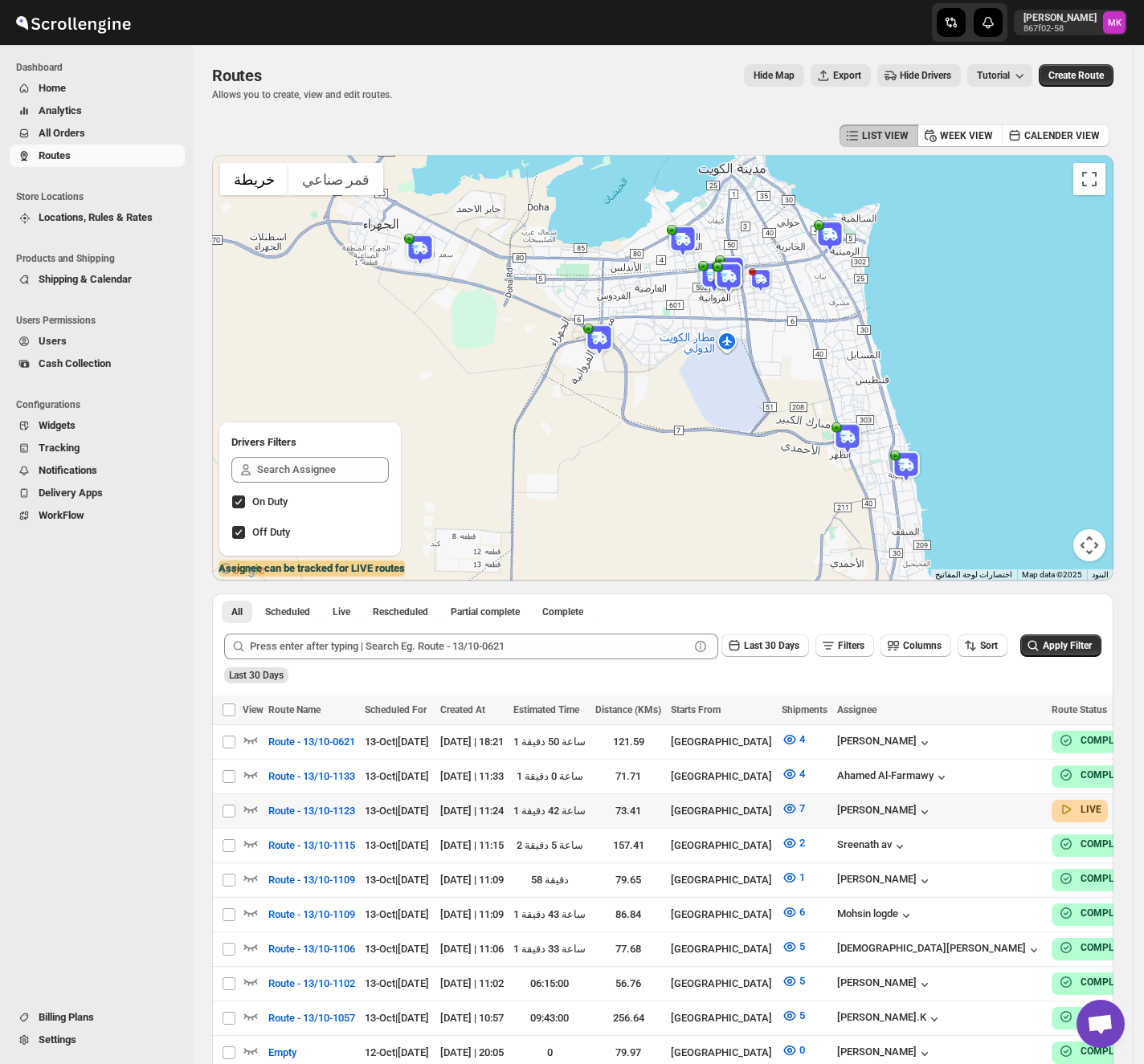
click at [833, 602] on div "All Scheduled Live Rescheduled Partial complete Complete More views All Schedul…" at bounding box center [662, 607] width 901 height 28
click at [110, 125] on span "All Orders" at bounding box center [109, 133] width 143 height 16
